Goal: Information Seeking & Learning: Compare options

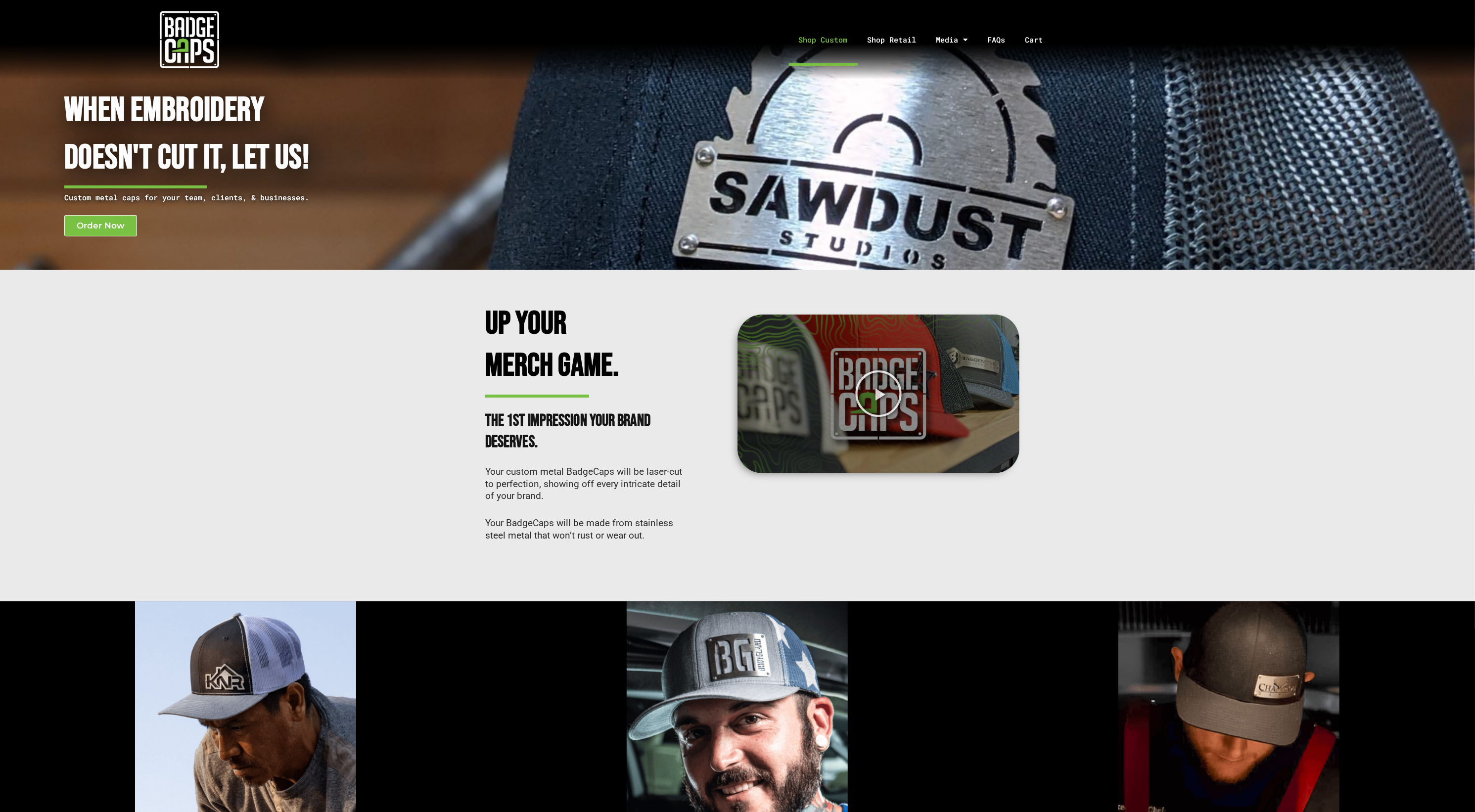
click at [819, 45] on link "Shop Custom" at bounding box center [823, 40] width 69 height 52
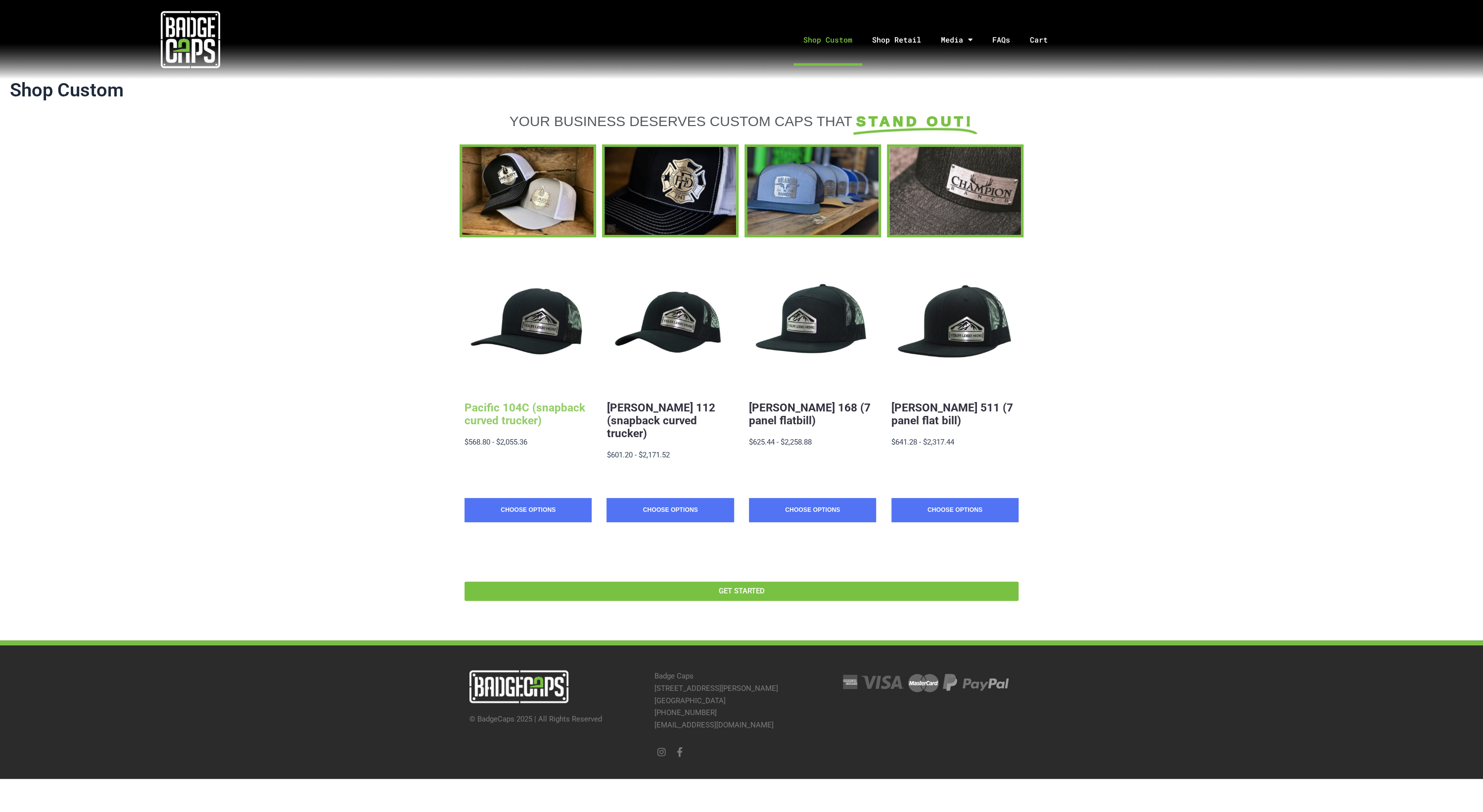
click at [478, 409] on link "Pacific 104C (snapback curved trucker)" at bounding box center [525, 414] width 121 height 26
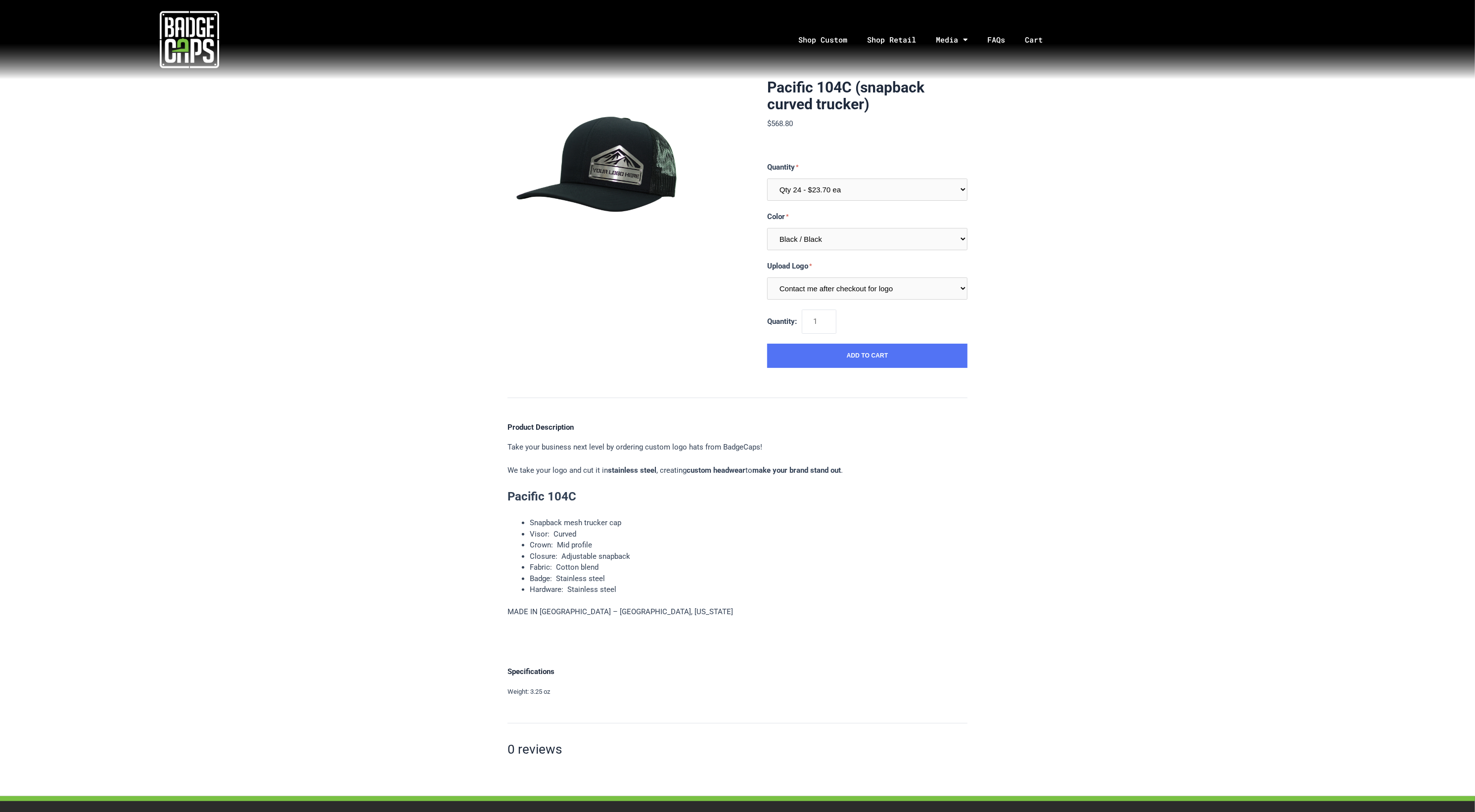
drag, startPoint x: 768, startPoint y: 86, endPoint x: 904, endPoint y: 112, distance: 138.5
click at [904, 112] on h1 "Pacific 104C (snapback curved trucker)" at bounding box center [868, 96] width 200 height 33
copy h1 "Pacific 104C (snapback curved trucker)"
click at [823, 37] on link "Shop Custom" at bounding box center [823, 40] width 69 height 52
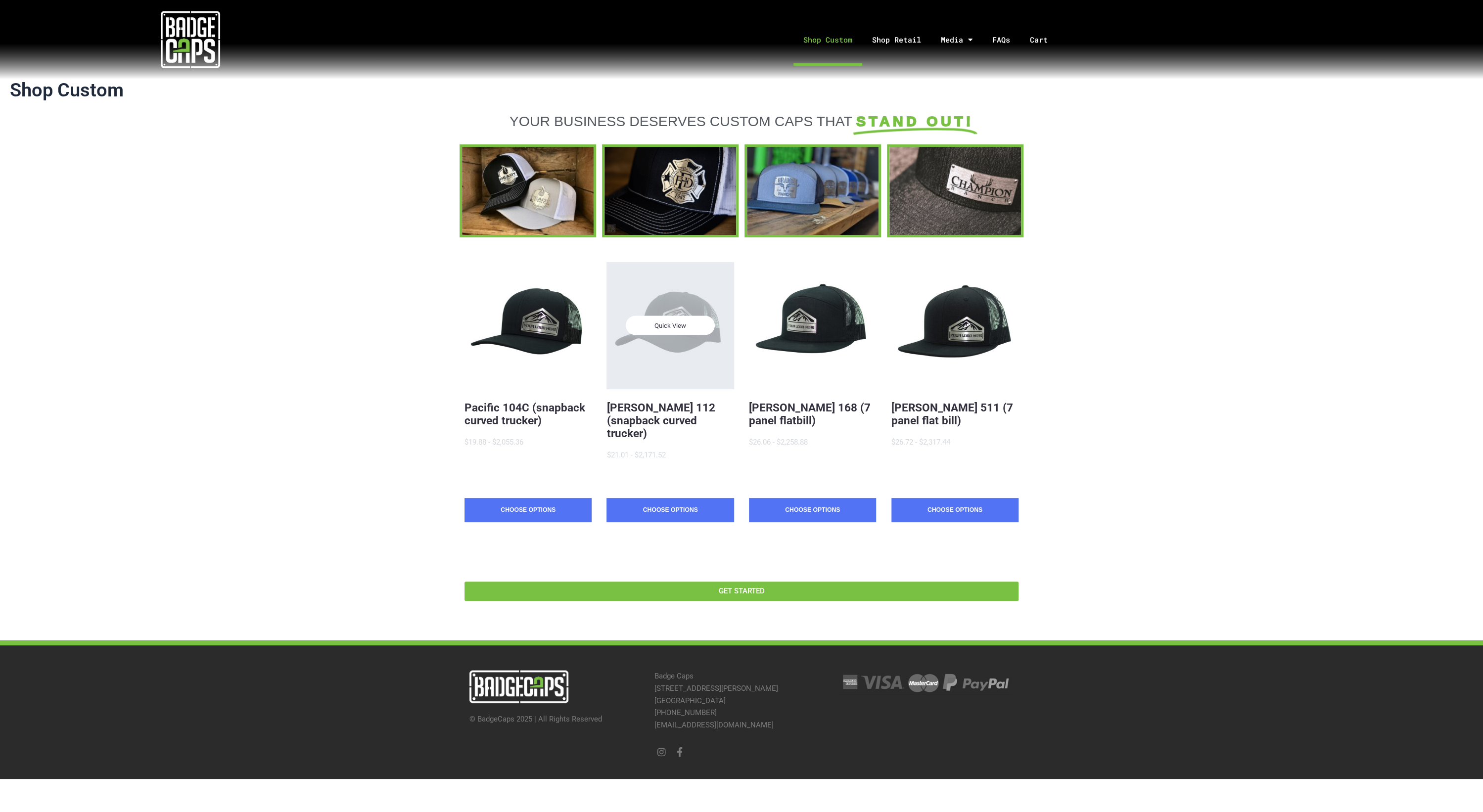
click at [678, 335] on span "Quick View" at bounding box center [670, 326] width 89 height 20
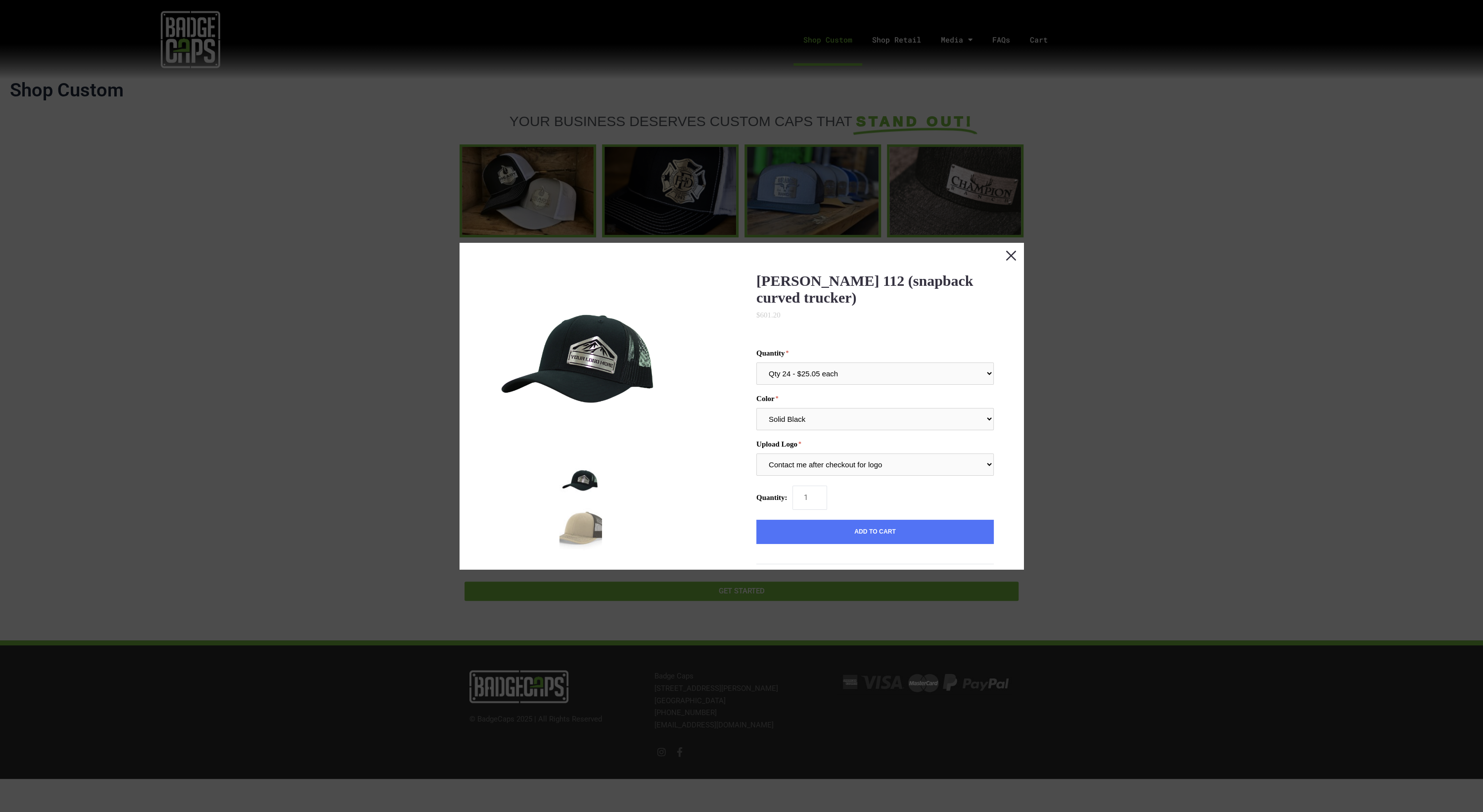
click at [1003, 251] on button "Close this dialog window" at bounding box center [1011, 255] width 25 height 25
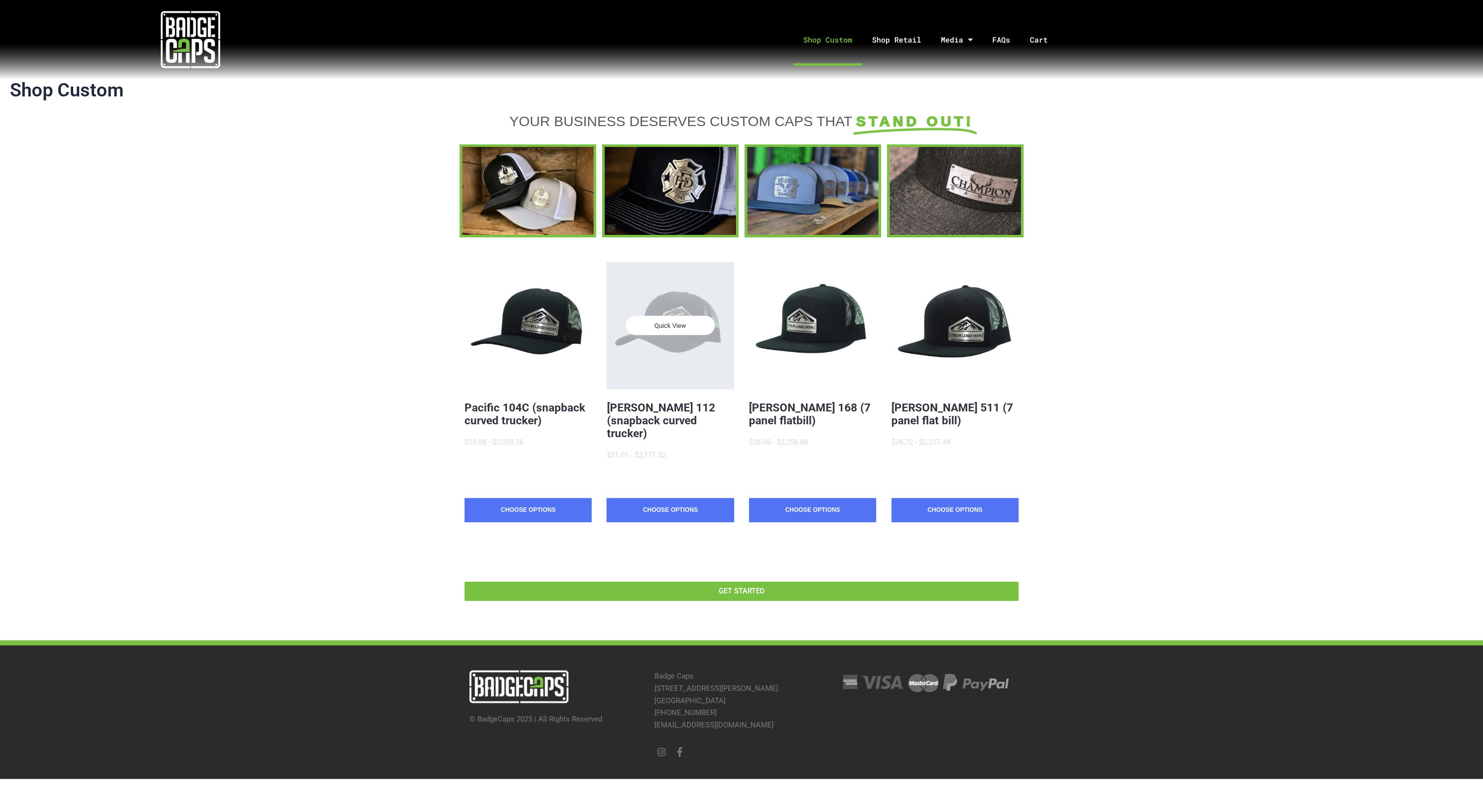
click at [657, 382] on div "Quick View" at bounding box center [670, 325] width 127 height 127
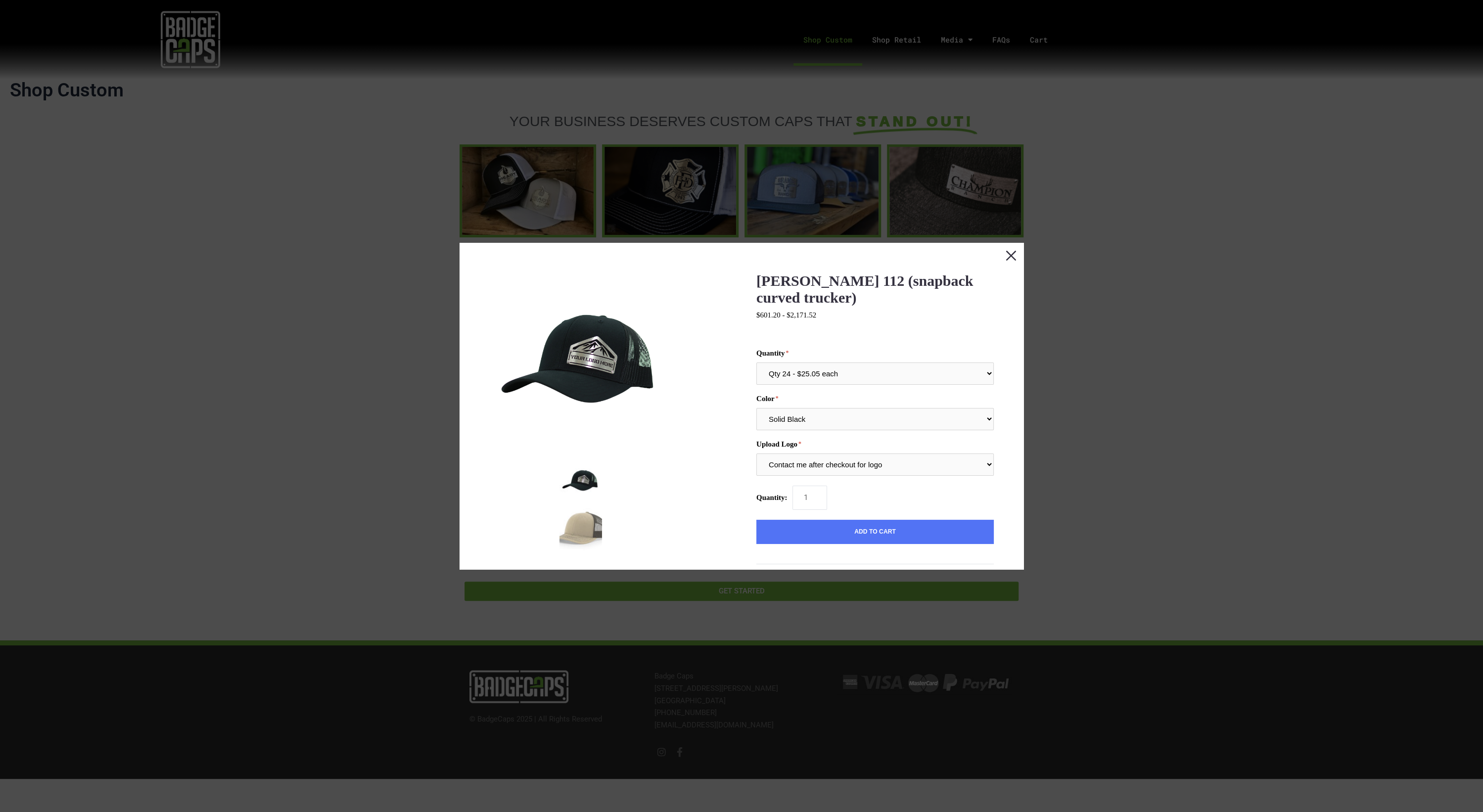
click at [1007, 250] on button "Close this dialog window" at bounding box center [1011, 255] width 25 height 25
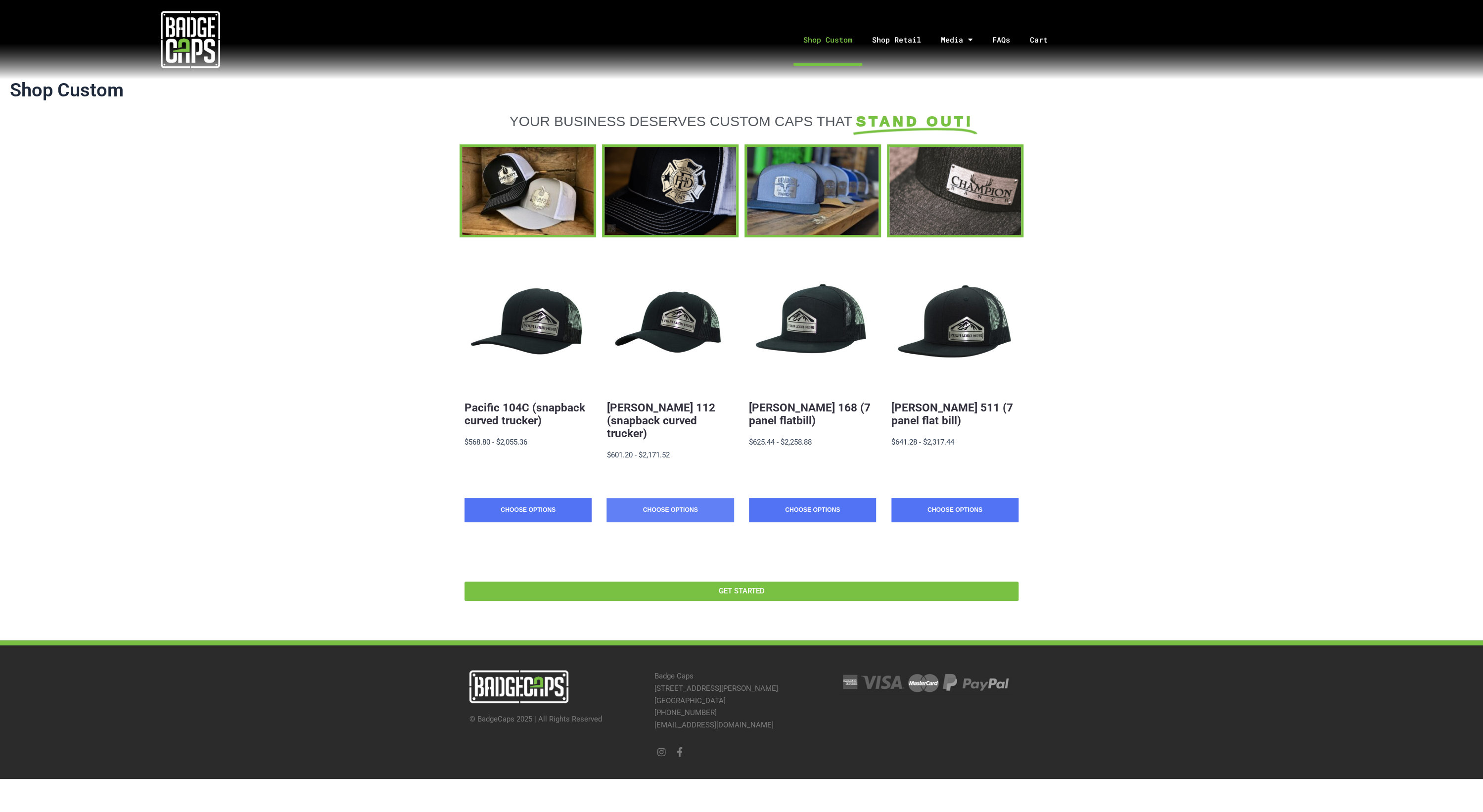
click at [657, 503] on link "Choose Options" at bounding box center [670, 510] width 127 height 25
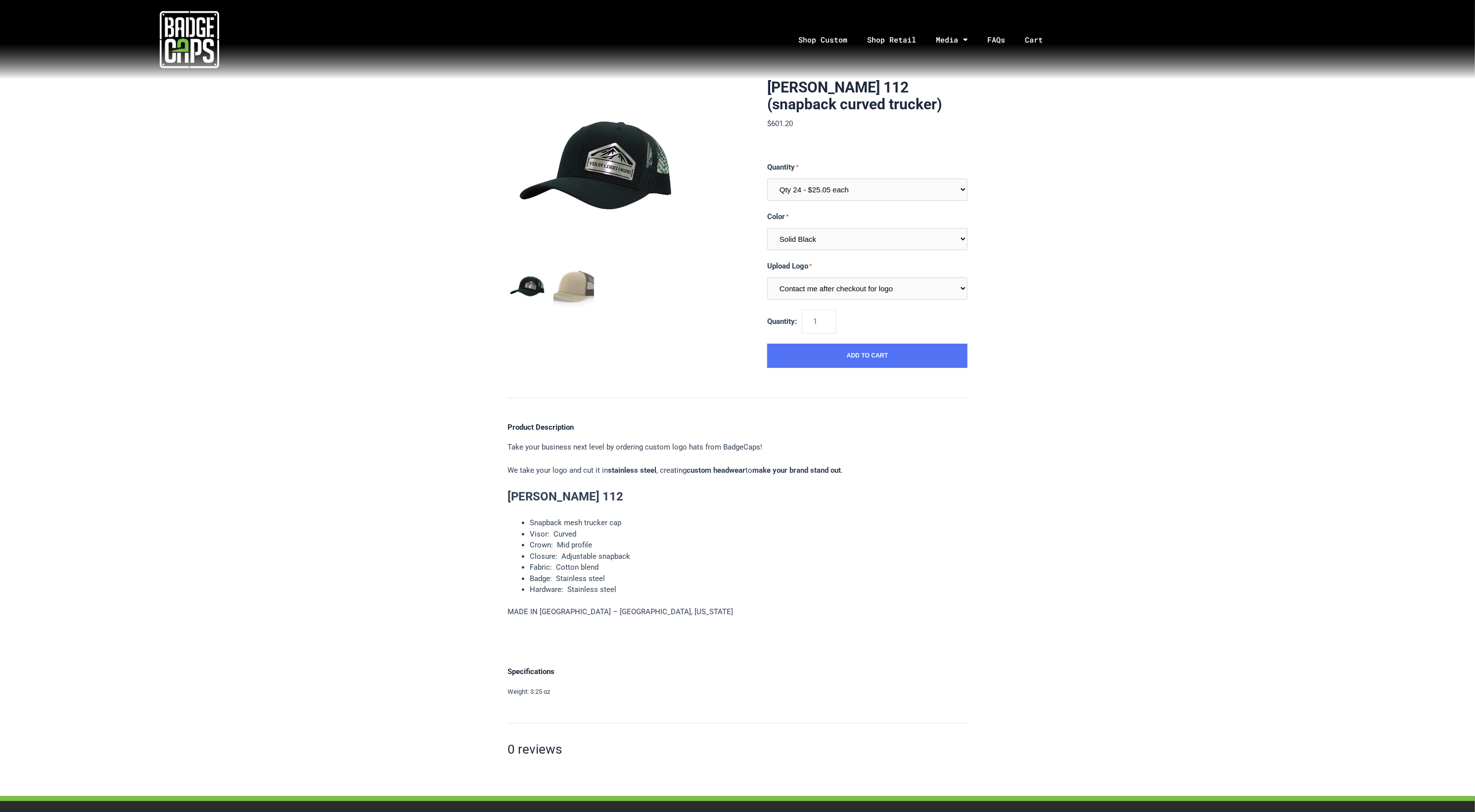
click at [180, 37] on img at bounding box center [189, 39] width 59 height 59
